Goal: Information Seeking & Learning: Learn about a topic

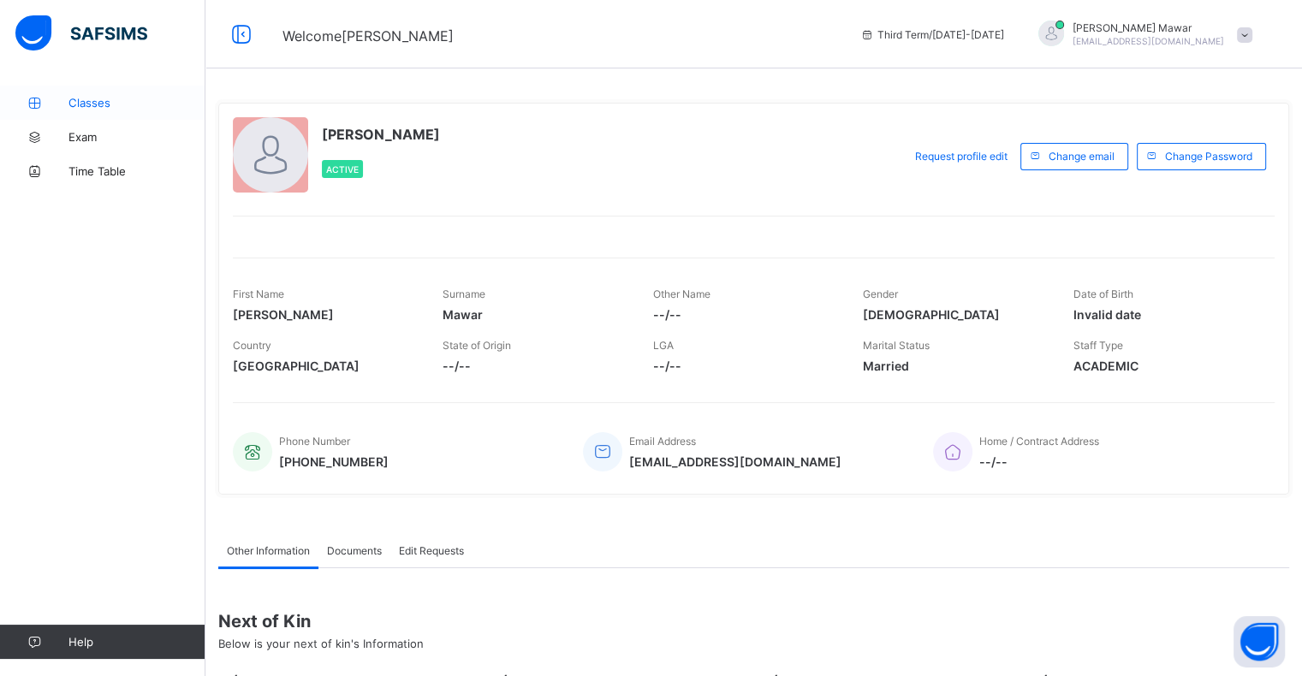
drag, startPoint x: 0, startPoint y: 0, endPoint x: 106, endPoint y: 108, distance: 151.4
click at [106, 108] on span "Classes" at bounding box center [136, 103] width 137 height 14
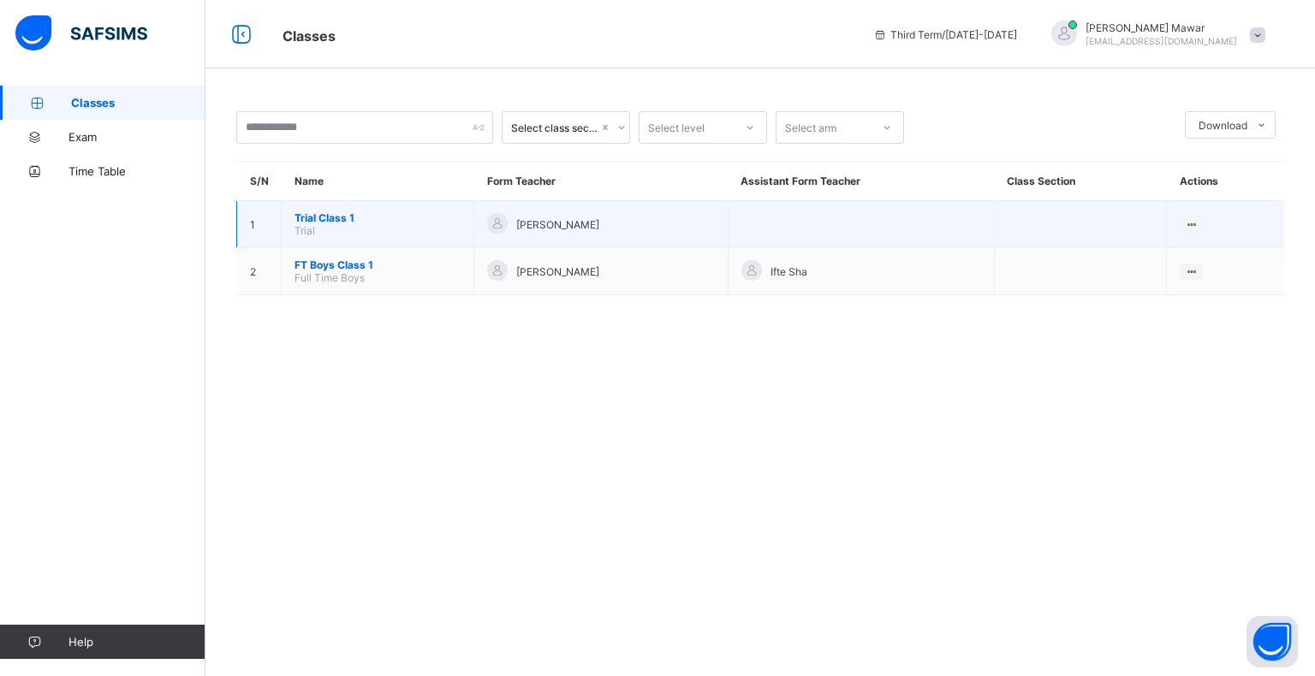
click at [341, 217] on span "Trial Class 1" at bounding box center [378, 217] width 166 height 13
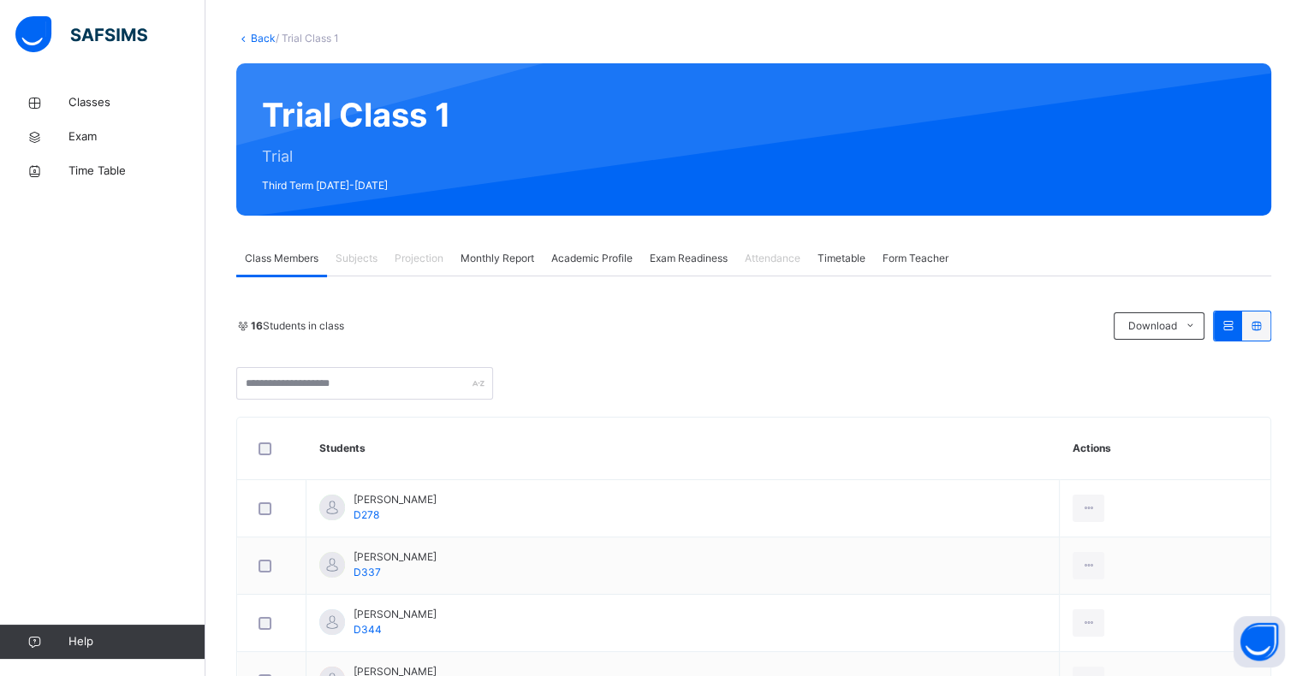
scroll to position [81, 0]
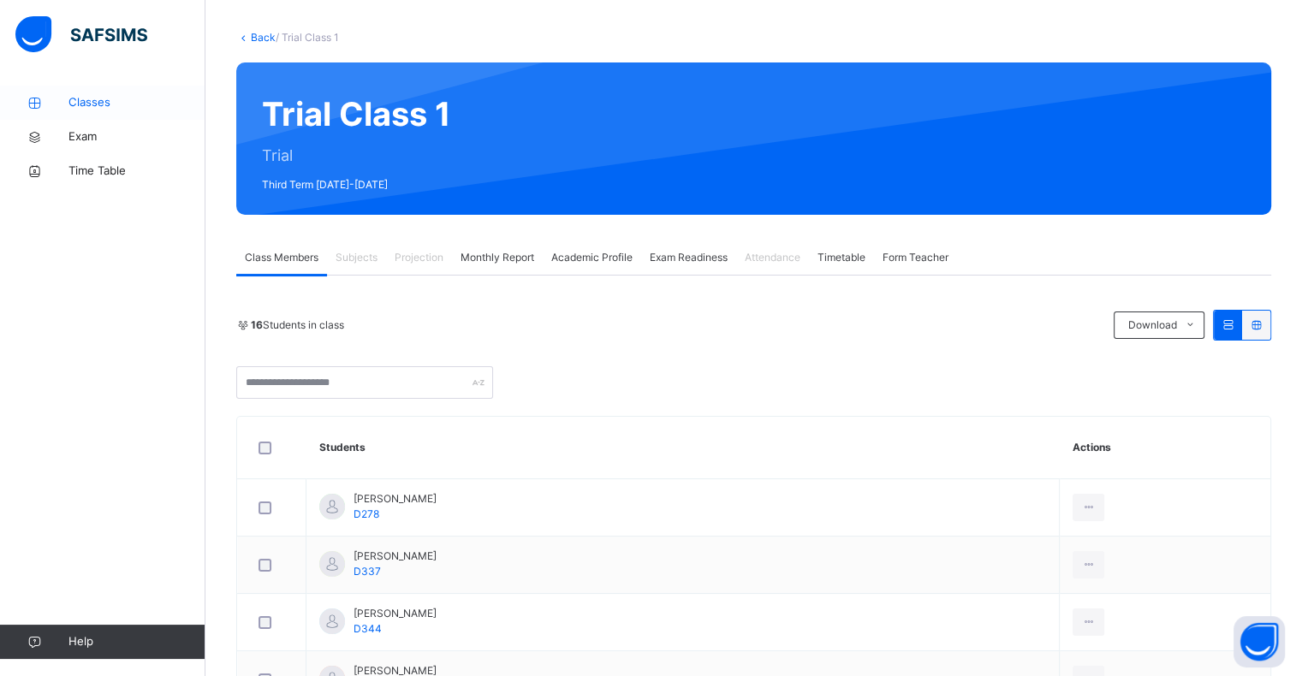
click at [97, 105] on span "Classes" at bounding box center [136, 102] width 137 height 17
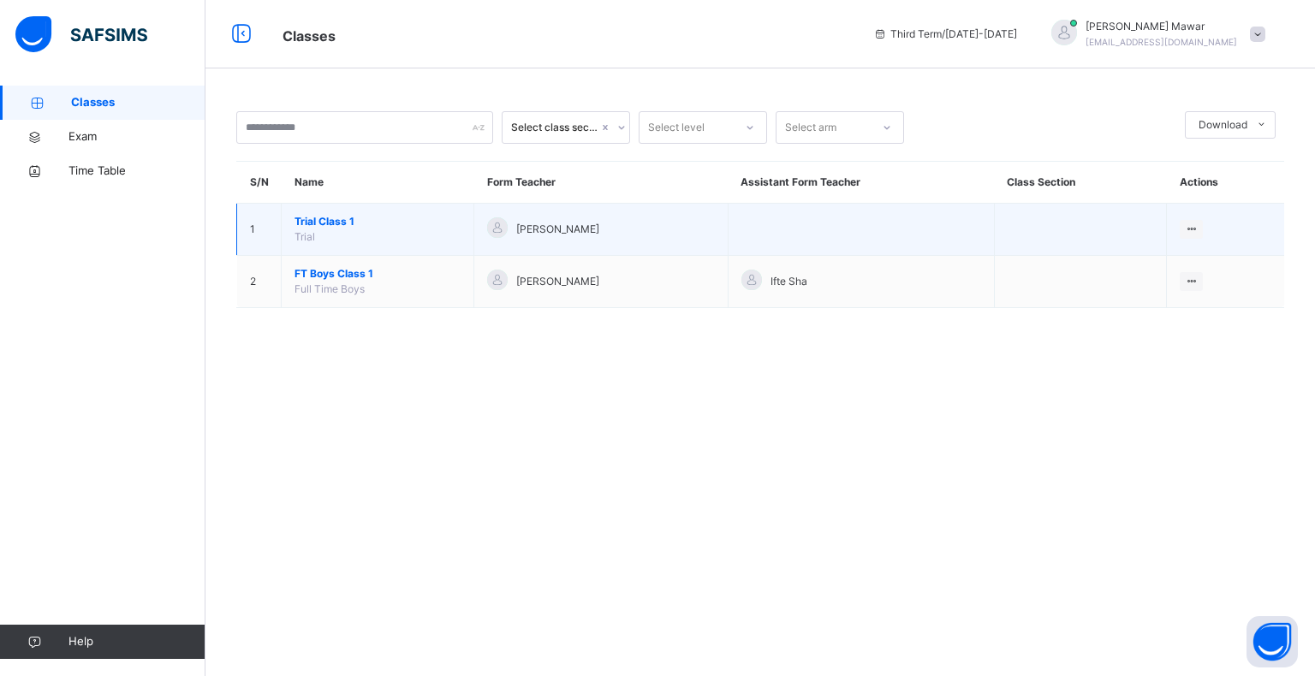
click at [349, 225] on span "Trial Class 1" at bounding box center [378, 221] width 166 height 15
